Goal: Transaction & Acquisition: Purchase product/service

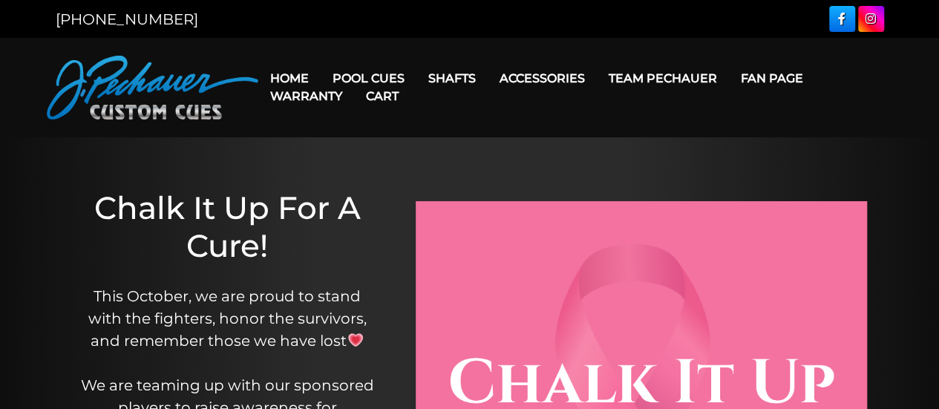
click at [350, 78] on link "Warranty" at bounding box center [306, 96] width 96 height 38
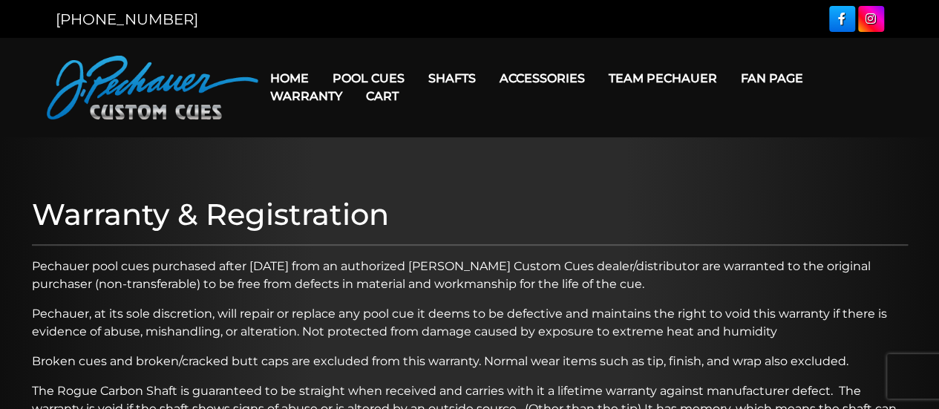
click at [350, 78] on link "Warranty" at bounding box center [306, 96] width 96 height 38
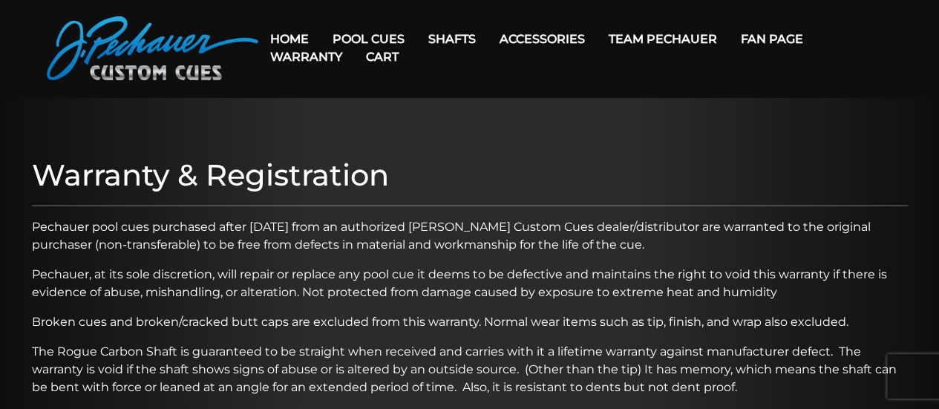
scroll to position [27, 0]
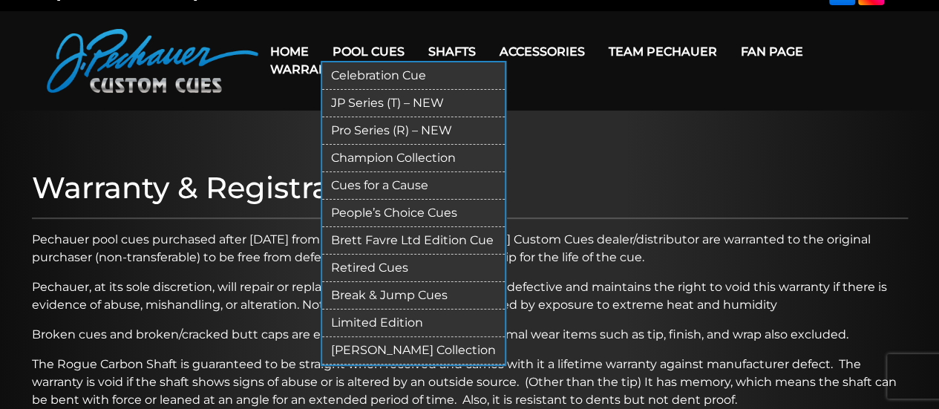
click at [372, 128] on link "Pro Series (R) – NEW" at bounding box center [413, 130] width 183 height 27
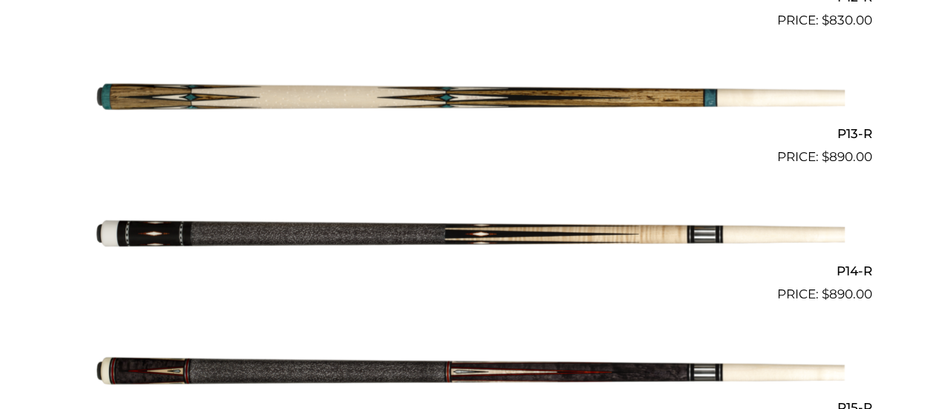
scroll to position [2082, 0]
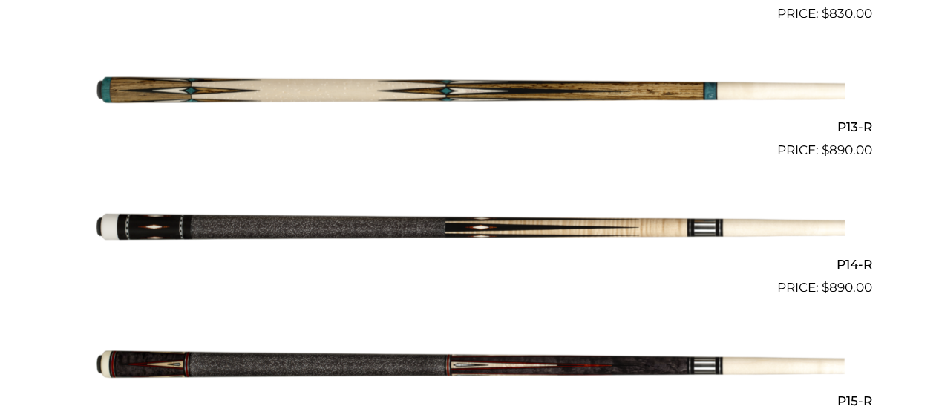
click at [563, 226] on img at bounding box center [469, 228] width 749 height 125
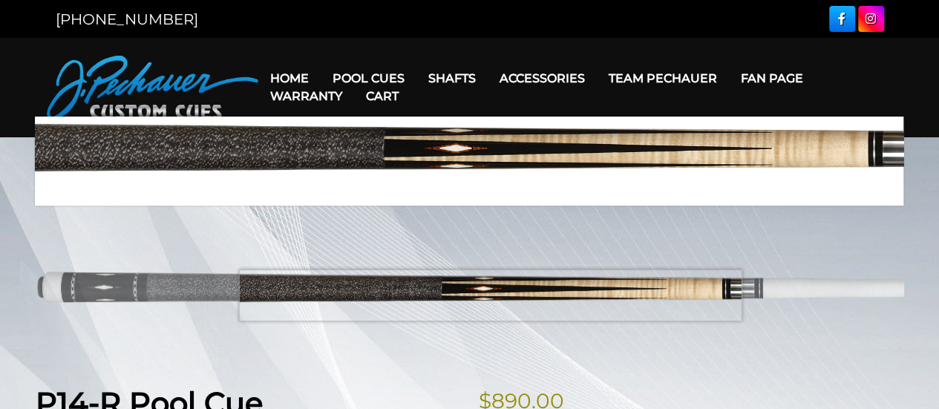
click at [490, 295] on img at bounding box center [470, 289] width 868 height 145
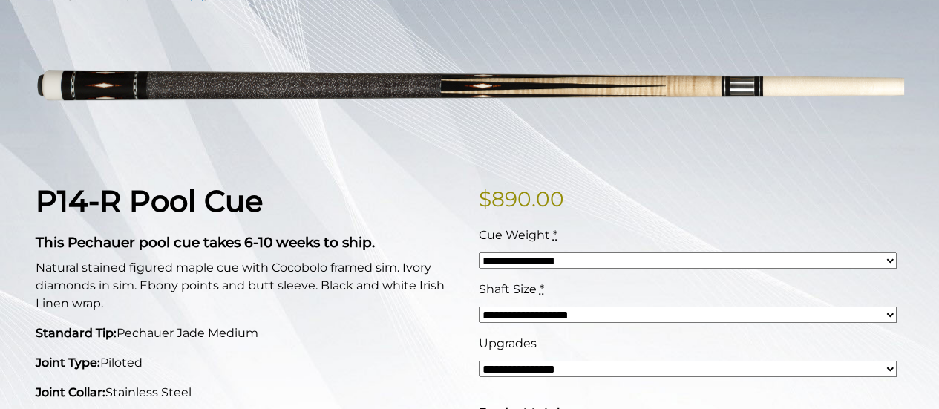
scroll to position [200, 0]
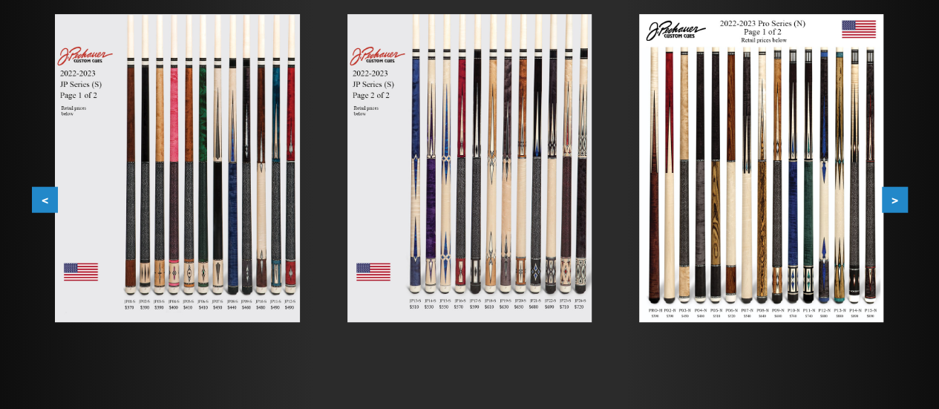
scroll to position [303, 0]
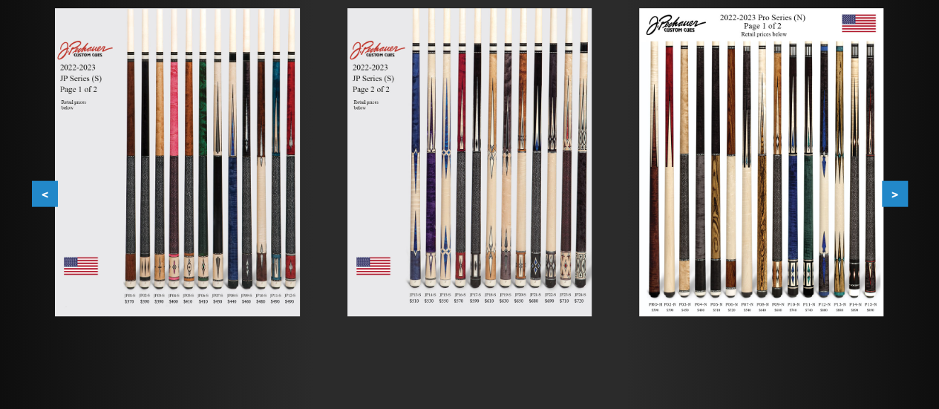
click at [748, 206] on img at bounding box center [761, 162] width 244 height 308
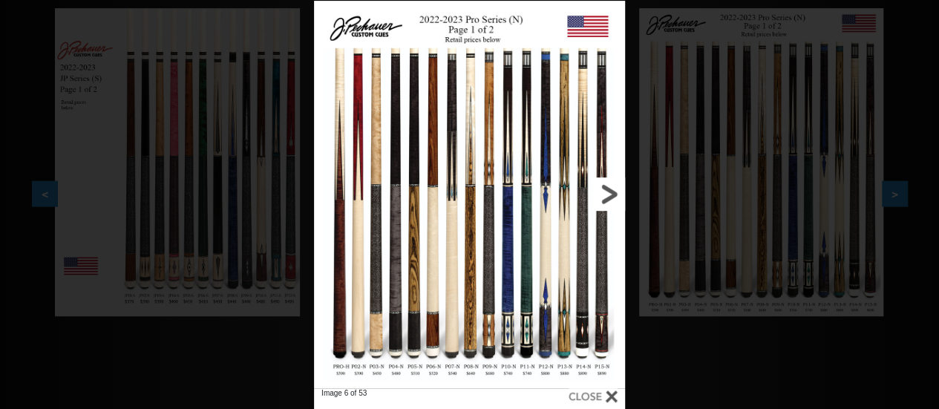
click at [583, 269] on link at bounding box center [555, 194] width 140 height 387
